Goal: Transaction & Acquisition: Subscribe to service/newsletter

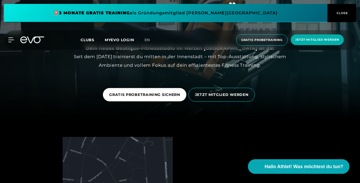
scroll to position [69, 0]
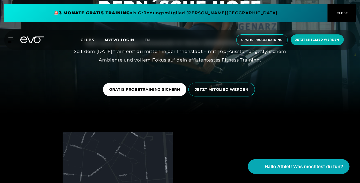
click at [330, 40] on span "Jetzt Mitglied werden" at bounding box center [318, 39] width 44 height 4
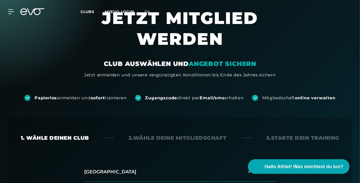
scroll to position [23, 0]
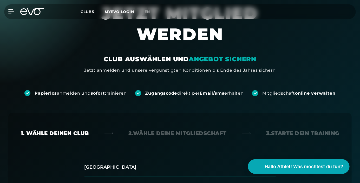
click at [247, 59] on em "ANGEBOT SICHERN" at bounding box center [223, 59] width 68 height 8
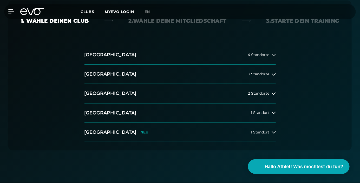
scroll to position [135, 0]
click at [265, 133] on span "1 Standort" at bounding box center [260, 132] width 18 height 4
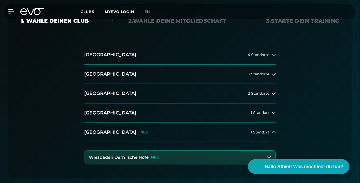
click at [270, 159] on button "Wiesbaden Dern´sche Höfe NEU" at bounding box center [180, 157] width 190 height 13
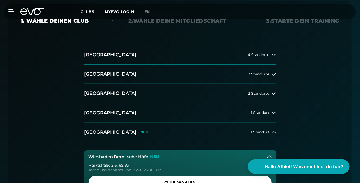
click at [211, 182] on span "Club wählen" at bounding box center [180, 181] width 171 height 5
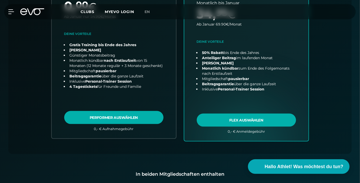
scroll to position [269, 0]
click at [282, 122] on link "choose plan" at bounding box center [246, 40] width 124 height 201
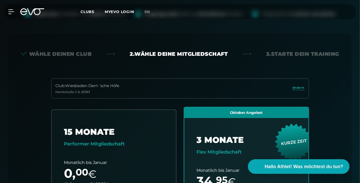
scroll to position [102, 0]
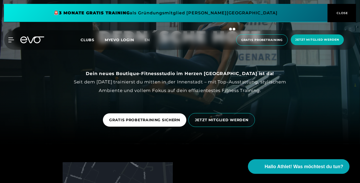
scroll to position [43, 0]
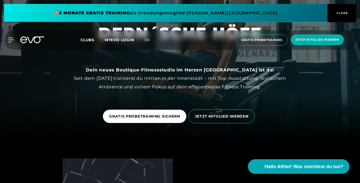
click at [315, 173] on button "Hallo Athlet! Was möchtest du tun?" at bounding box center [299, 166] width 102 height 15
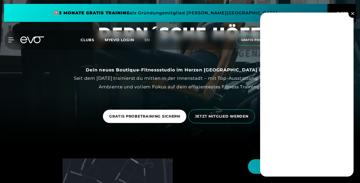
click at [355, 18] on button at bounding box center [353, 13] width 8 height 8
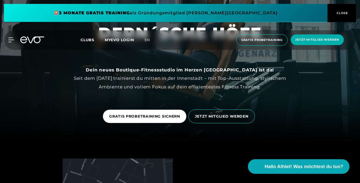
click at [335, 170] on span "Hallo Athlet! Was möchtest du tun?" at bounding box center [304, 166] width 79 height 7
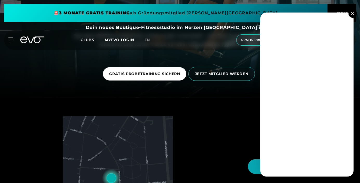
scroll to position [85, 0]
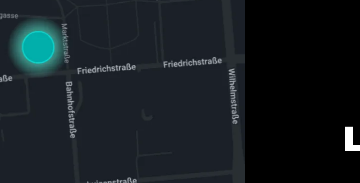
scroll to position [144, 0]
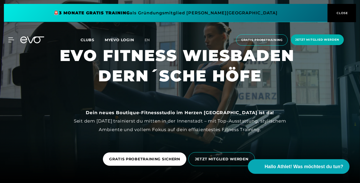
click at [342, 14] on span "CLOSE" at bounding box center [342, 13] width 13 height 5
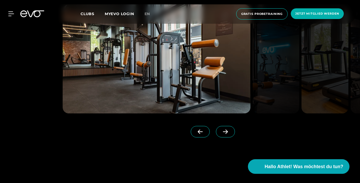
scroll to position [574, 0]
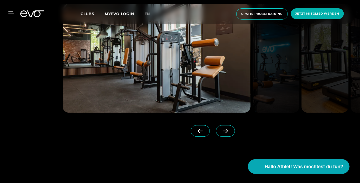
click at [221, 136] on span at bounding box center [225, 130] width 19 height 11
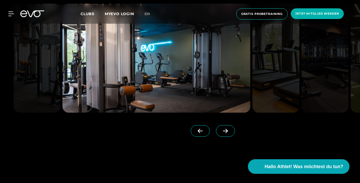
click at [221, 133] on icon at bounding box center [225, 130] width 9 height 5
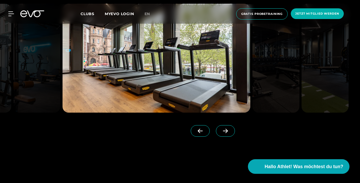
click at [217, 136] on span at bounding box center [225, 130] width 19 height 11
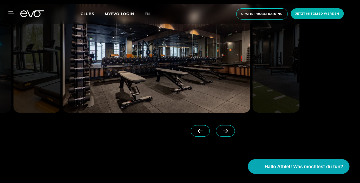
click at [217, 136] on span at bounding box center [225, 130] width 19 height 11
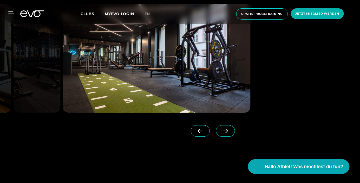
click at [223, 133] on icon at bounding box center [225, 130] width 5 height 4
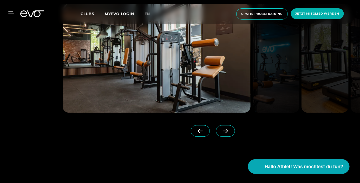
click at [223, 133] on icon at bounding box center [225, 130] width 5 height 4
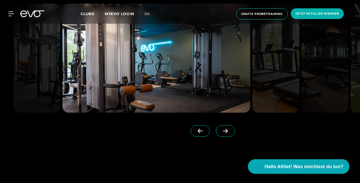
click at [221, 133] on icon at bounding box center [225, 130] width 9 height 5
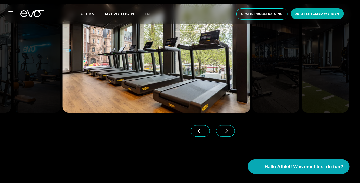
click at [223, 133] on icon at bounding box center [225, 130] width 5 height 4
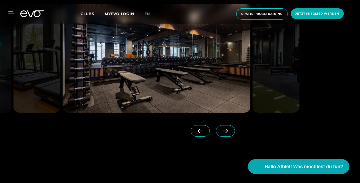
click at [221, 133] on icon at bounding box center [225, 130] width 9 height 5
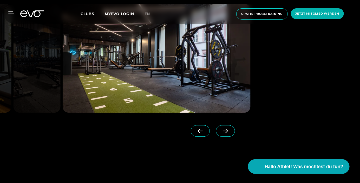
click at [221, 133] on icon at bounding box center [225, 130] width 9 height 5
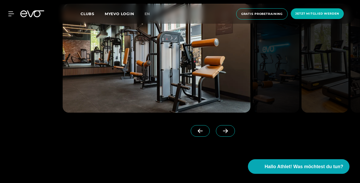
click at [198, 133] on icon at bounding box center [200, 130] width 5 height 4
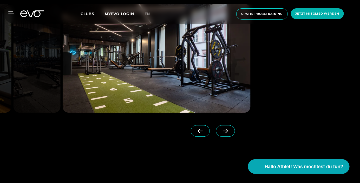
click at [198, 133] on icon at bounding box center [200, 130] width 5 height 4
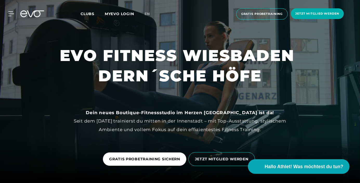
click at [238, 166] on span "JETZT MITGLIED WERDEN" at bounding box center [222, 159] width 67 height 14
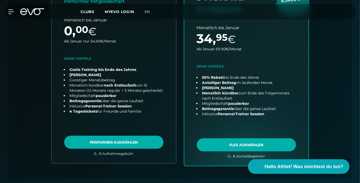
scroll to position [248, 0]
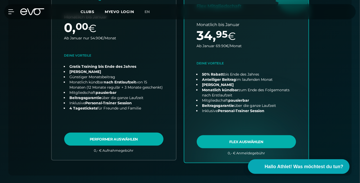
click at [279, 144] on link "choose plan" at bounding box center [246, 62] width 124 height 201
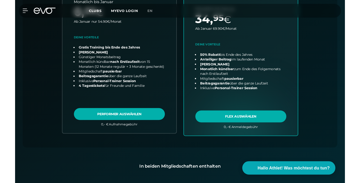
scroll to position [264, 0]
